Goal: Register for event/course

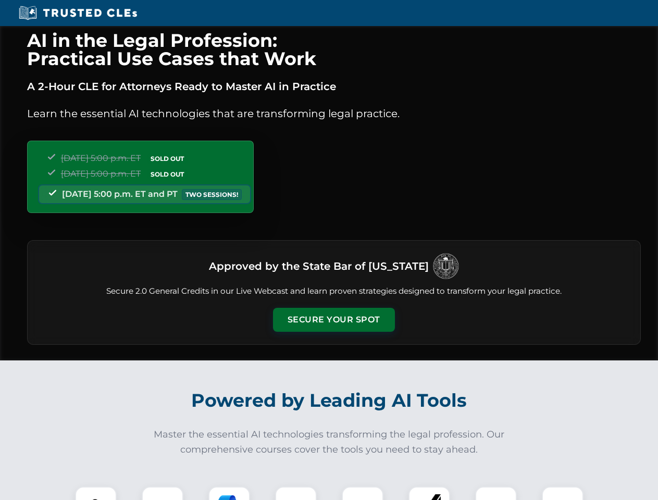
click at [334, 320] on button "Secure Your Spot" at bounding box center [334, 320] width 122 height 24
click at [96, 494] on img at bounding box center [96, 508] width 30 height 30
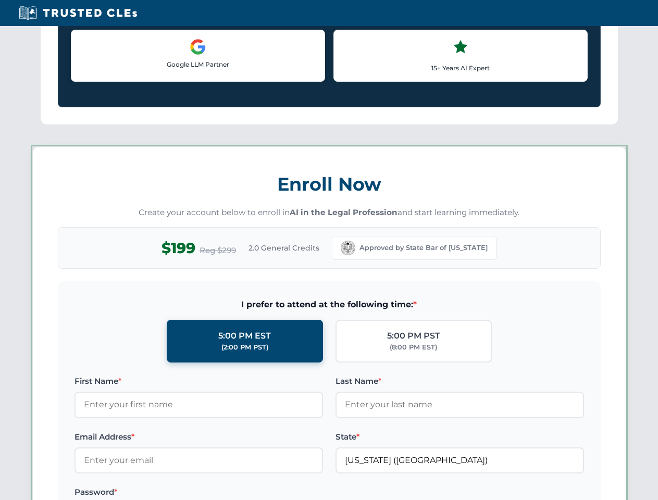
click at [163, 494] on div "AI in the Legal Profession: Practical Use Cases that Work A 2-Hour CLE for Atto…" at bounding box center [329, 488] width 658 height 2438
